Goal: Communication & Community: Connect with others

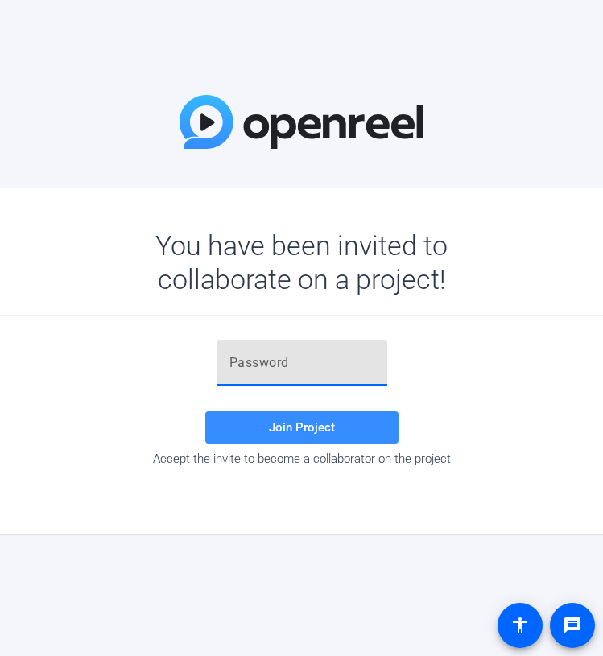
click at [281, 358] on input "text" at bounding box center [301, 362] width 145 height 19
paste input "exj,U#"
type input "exj,U#"
click at [319, 421] on span "Join Project" at bounding box center [302, 427] width 66 height 14
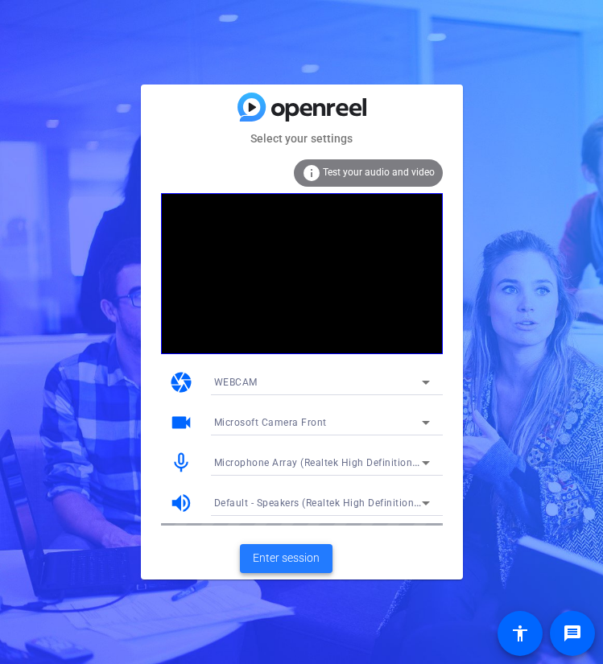
click at [278, 560] on span "Enter session" at bounding box center [286, 558] width 67 height 17
